Goal: Task Accomplishment & Management: Complete application form

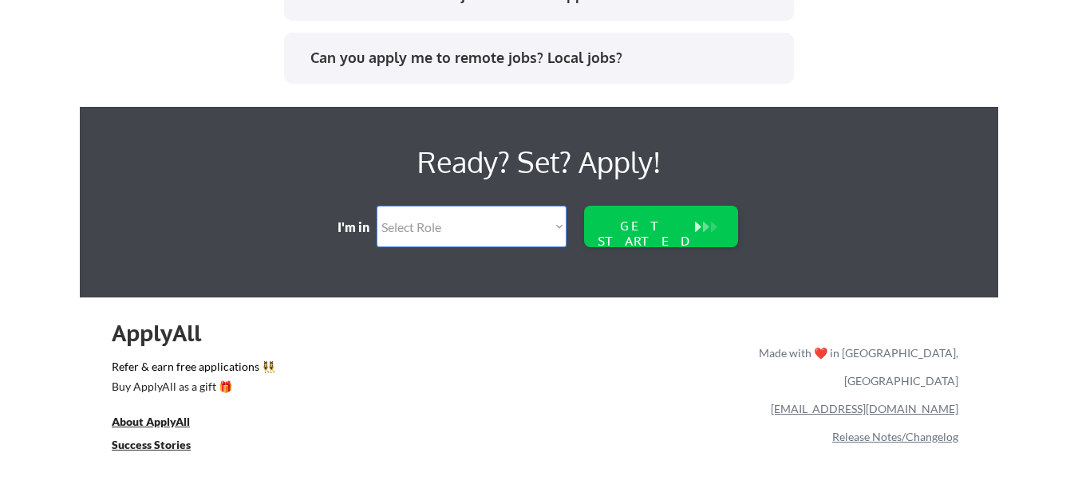
scroll to position [3449, 0]
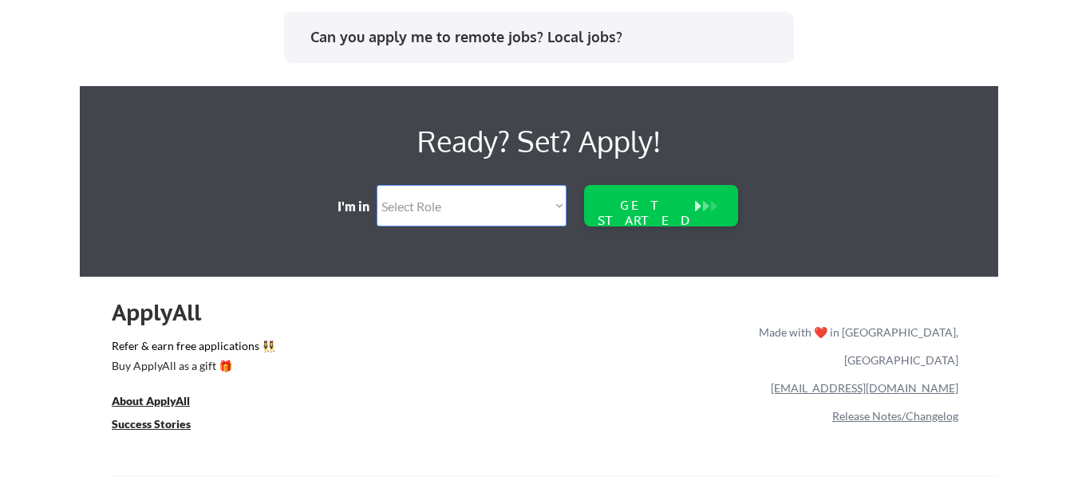
click at [436, 202] on select "Select Role Software Engineering Product Management Customer Success Sales UI/U…" at bounding box center [472, 205] width 190 height 41
select select ""sales""
click at [377, 185] on select "Select Role Software Engineering Product Management Customer Success Sales UI/U…" at bounding box center [472, 205] width 190 height 41
select select ""sales""
click at [673, 211] on div "GET STARTED" at bounding box center [645, 213] width 102 height 30
